Goal: Task Accomplishment & Management: Use online tool/utility

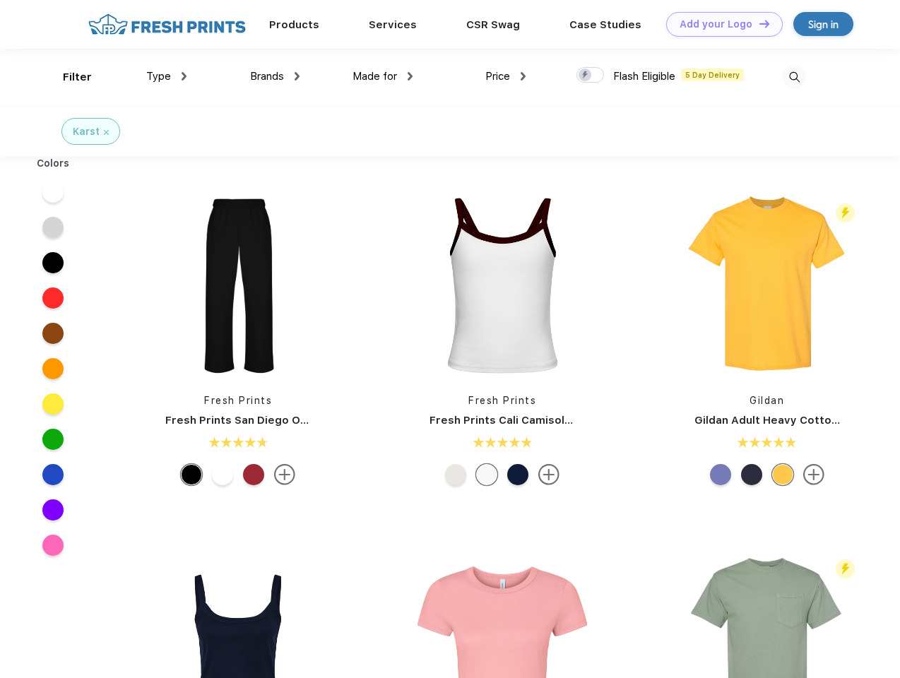
click at [719, 24] on link "Add your Logo Design Tool" at bounding box center [724, 24] width 116 height 25
click at [0, 0] on div "Design Tool" at bounding box center [0, 0] width 0 height 0
click at [758, 23] on link "Add your Logo Design Tool" at bounding box center [724, 24] width 116 height 25
click at [68, 77] on div "Filter" at bounding box center [77, 77] width 29 height 16
click at [167, 76] on span "Type" at bounding box center [158, 76] width 25 height 13
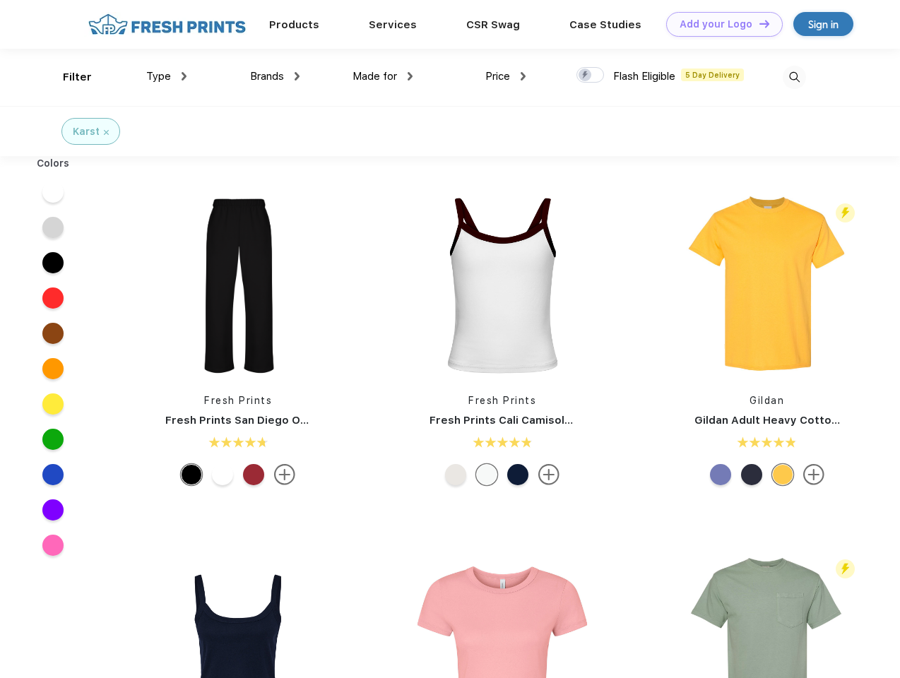
click at [275, 76] on span "Brands" at bounding box center [267, 76] width 34 height 13
click at [383, 76] on span "Made for" at bounding box center [374, 76] width 44 height 13
click at [506, 76] on span "Price" at bounding box center [497, 76] width 25 height 13
click at [590, 76] on div at bounding box center [590, 75] width 28 height 16
click at [585, 76] on input "checkbox" at bounding box center [580, 70] width 9 height 9
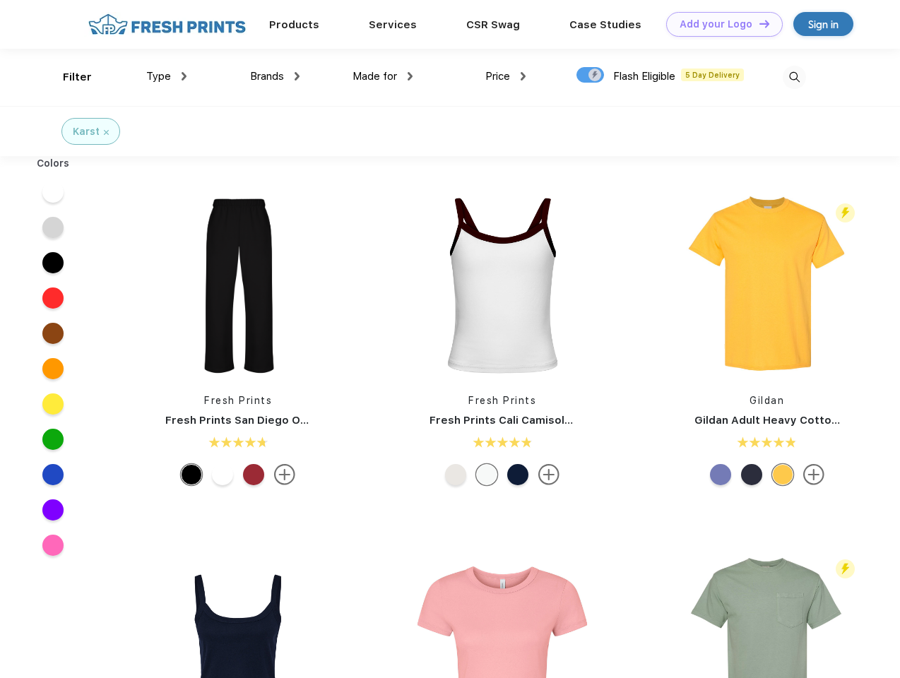
click at [794, 77] on img at bounding box center [793, 77] width 23 height 23
